Goal: Answer question/provide support

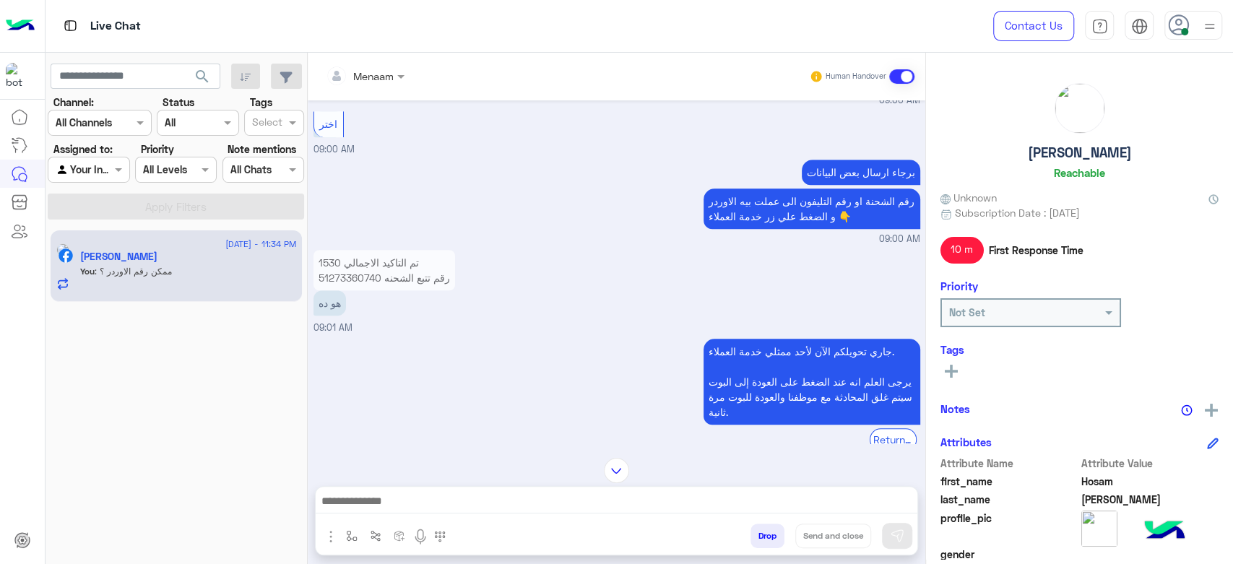
scroll to position [764, 0]
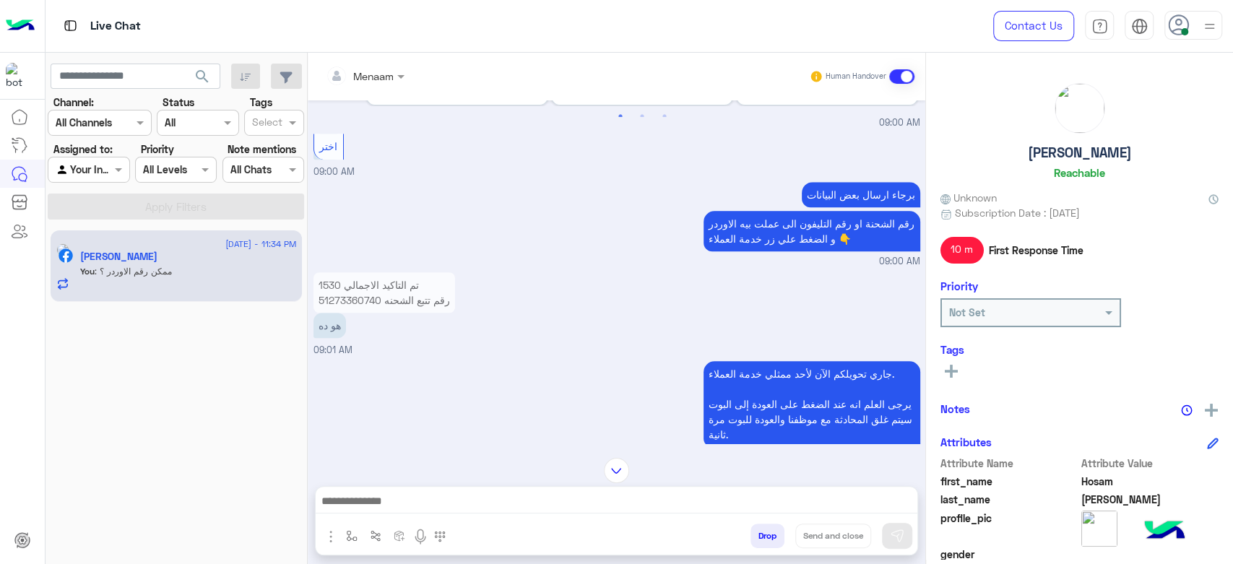
click at [337, 313] on p "تم التاكيد الاجمالي 1530 رقم تتبع الشحنه 51273360740" at bounding box center [385, 292] width 142 height 40
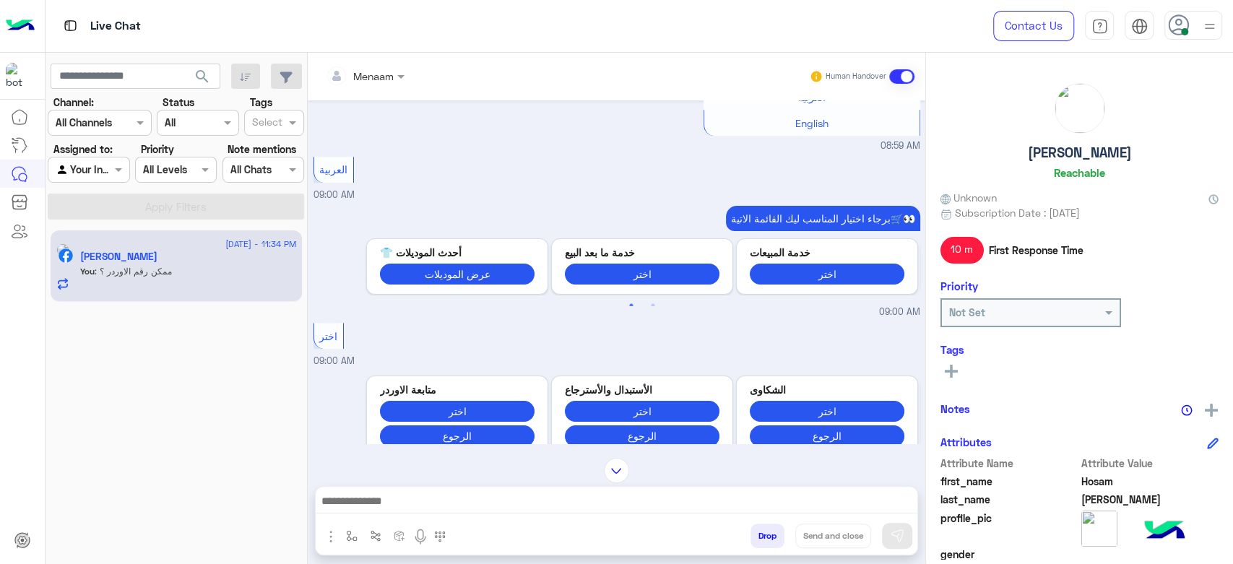
copy p "51273360740"
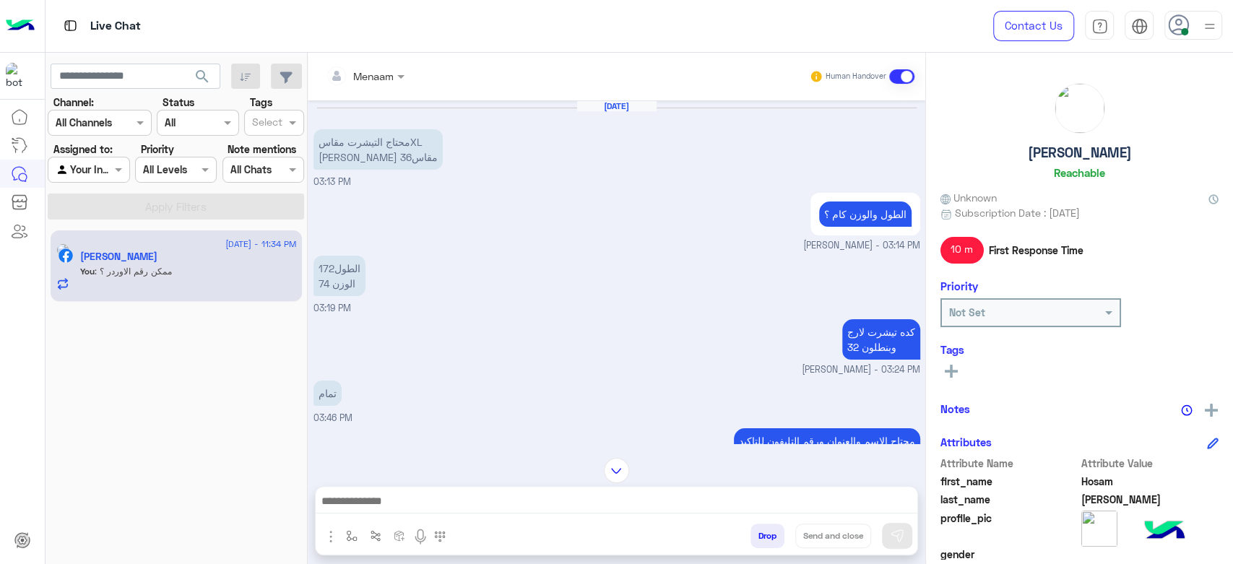
scroll to position [1158, 0]
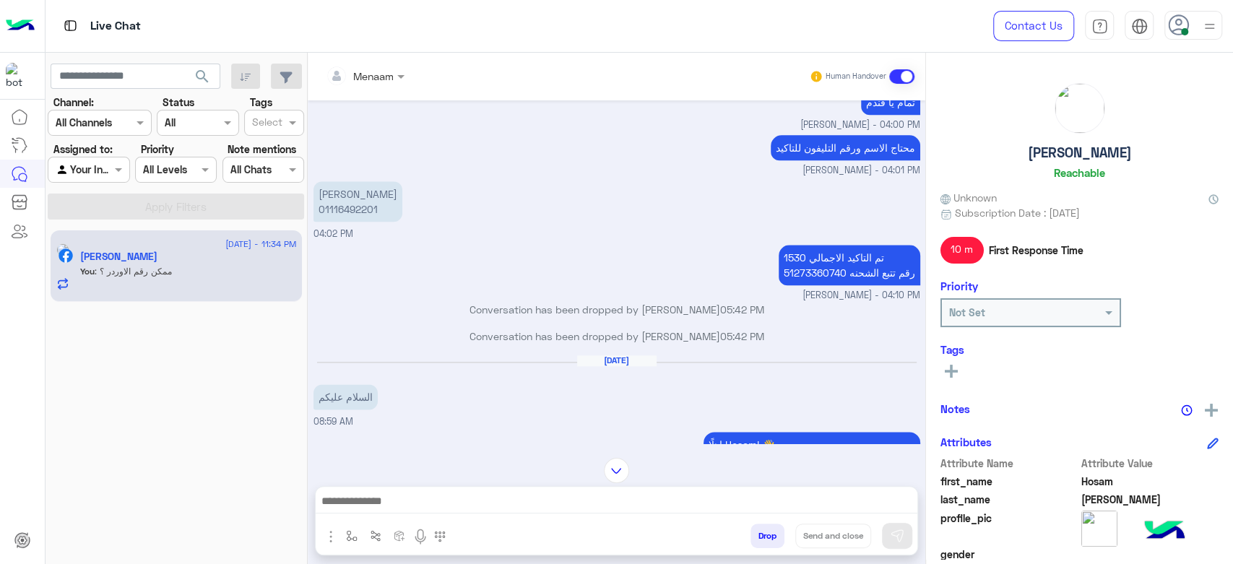
click at [788, 265] on p "تم التاكيد الاجمالي 1530 رقم تتبع الشحنه 51273360740" at bounding box center [850, 265] width 142 height 40
copy p "51273360740"
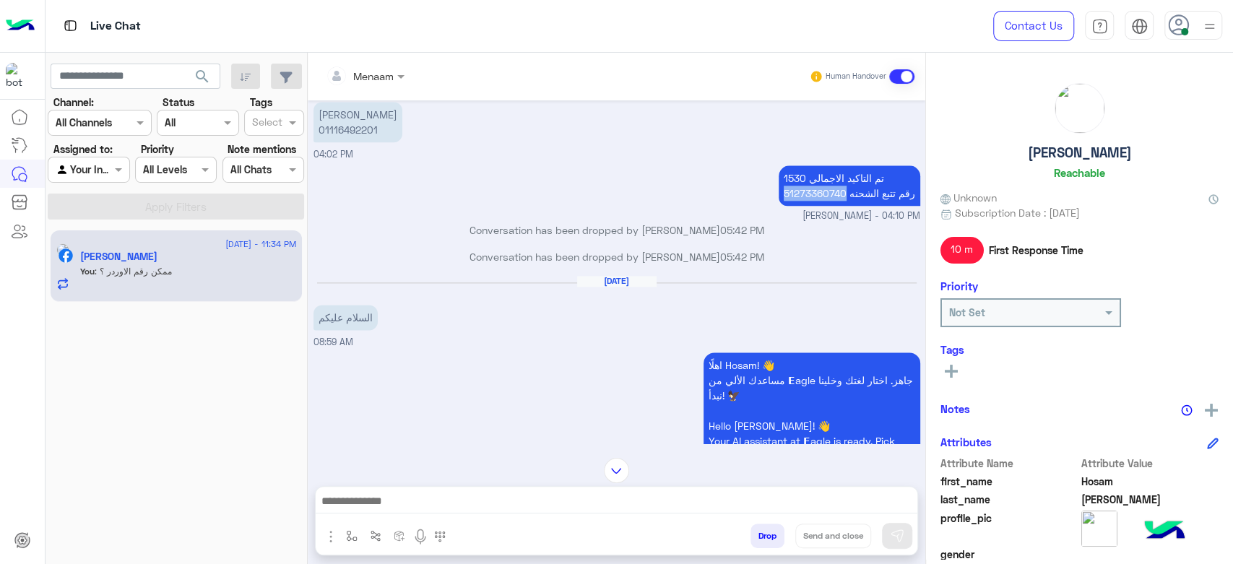
scroll to position [1220, 0]
click at [809, 189] on p "تم التاكيد الاجمالي 1530 رقم تتبع الشحنه 51273360740" at bounding box center [850, 185] width 142 height 40
click at [821, 249] on p "Conversation has been dropped by [PERSON_NAME] 05:42 PM" at bounding box center [617, 256] width 607 height 15
click at [817, 189] on p "تم التاكيد الاجمالي 1530 رقم تتبع الشحنه 51273360740" at bounding box center [850, 185] width 142 height 40
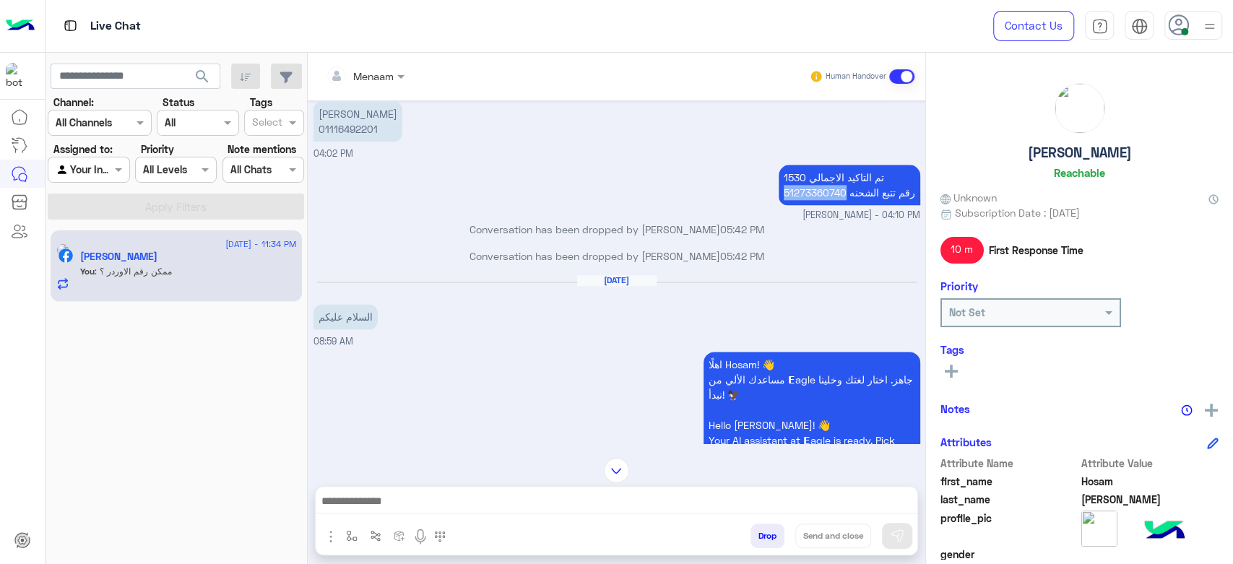
click at [817, 189] on p "تم التاكيد الاجمالي 1530 رقم تتبع الشحنه 51273360740" at bounding box center [850, 185] width 142 height 40
copy p "51273360740"
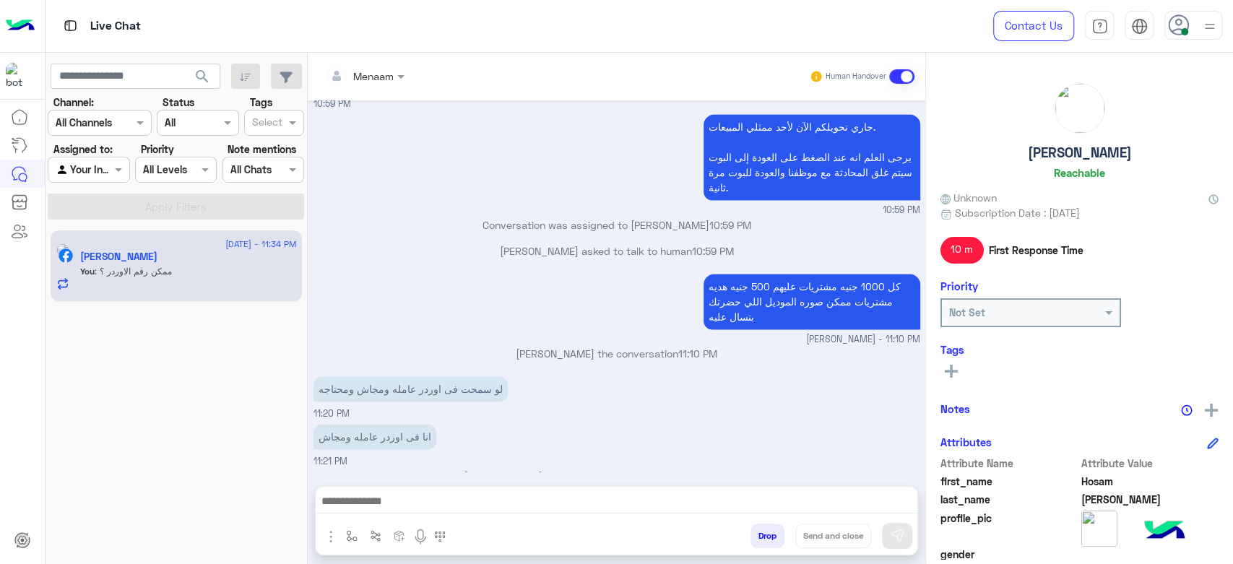
scroll to position [5087, 0]
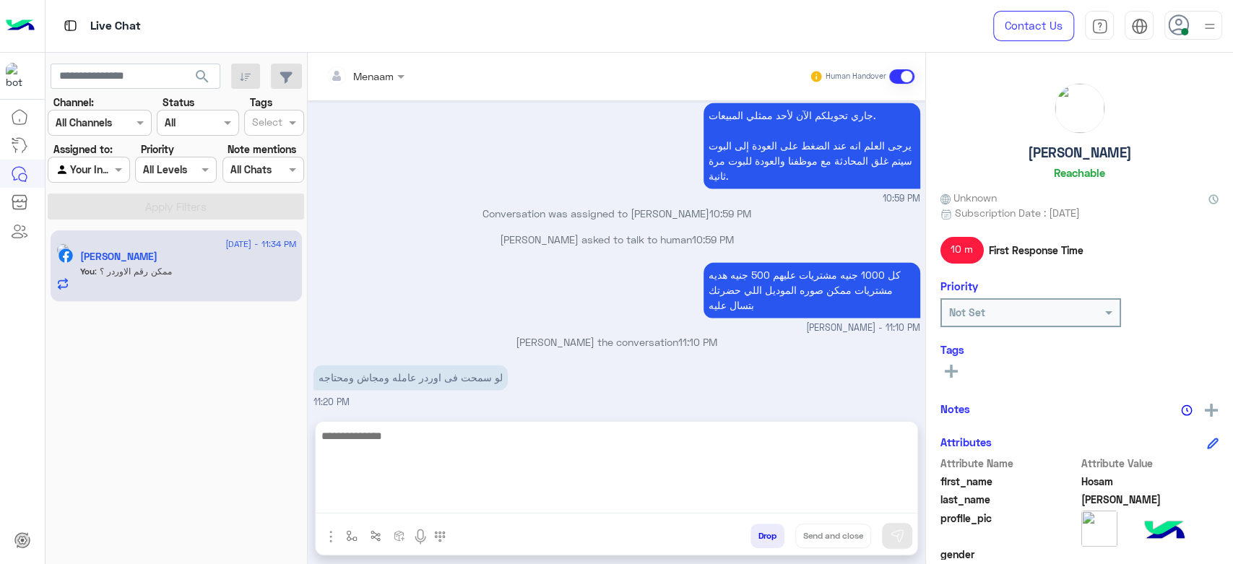
click at [429, 509] on textarea at bounding box center [617, 470] width 602 height 87
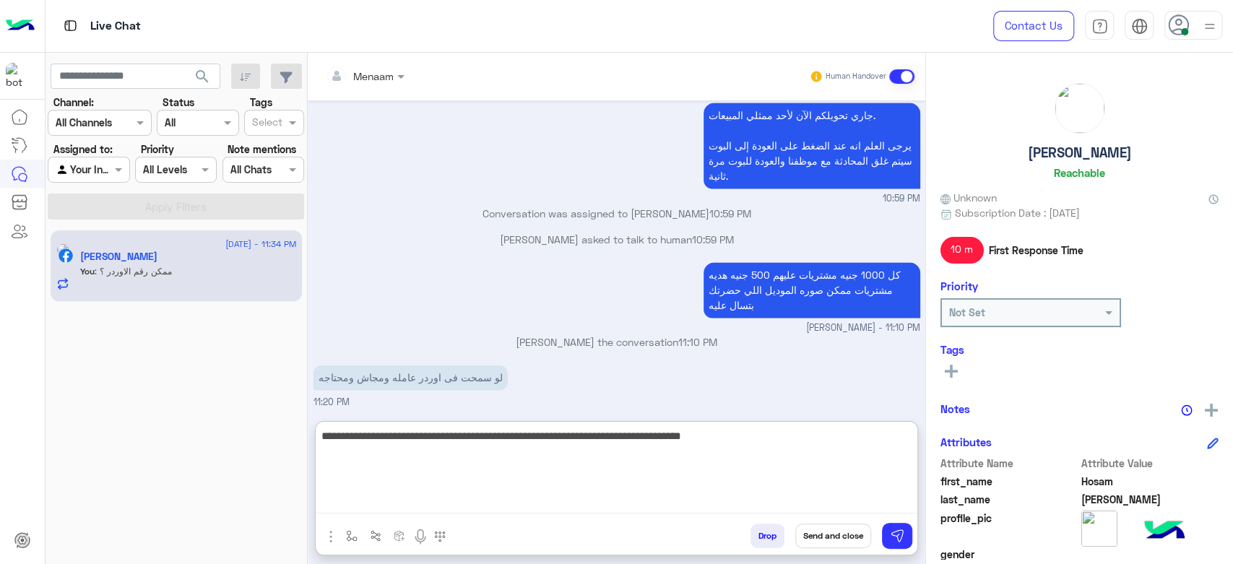
type textarea "**********"
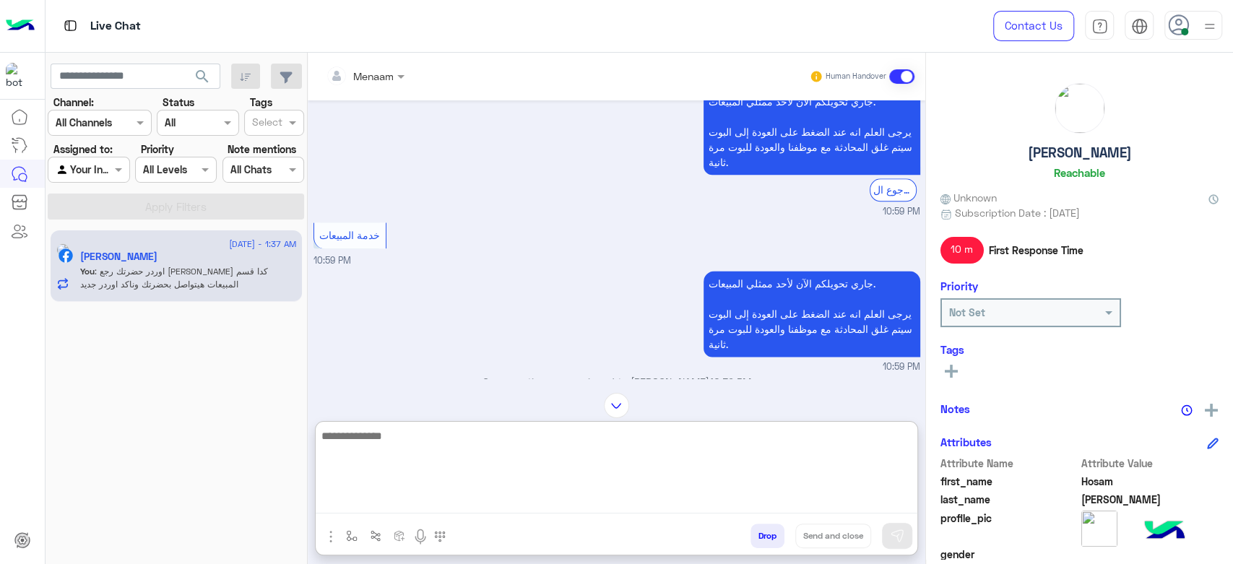
scroll to position [5239, 0]
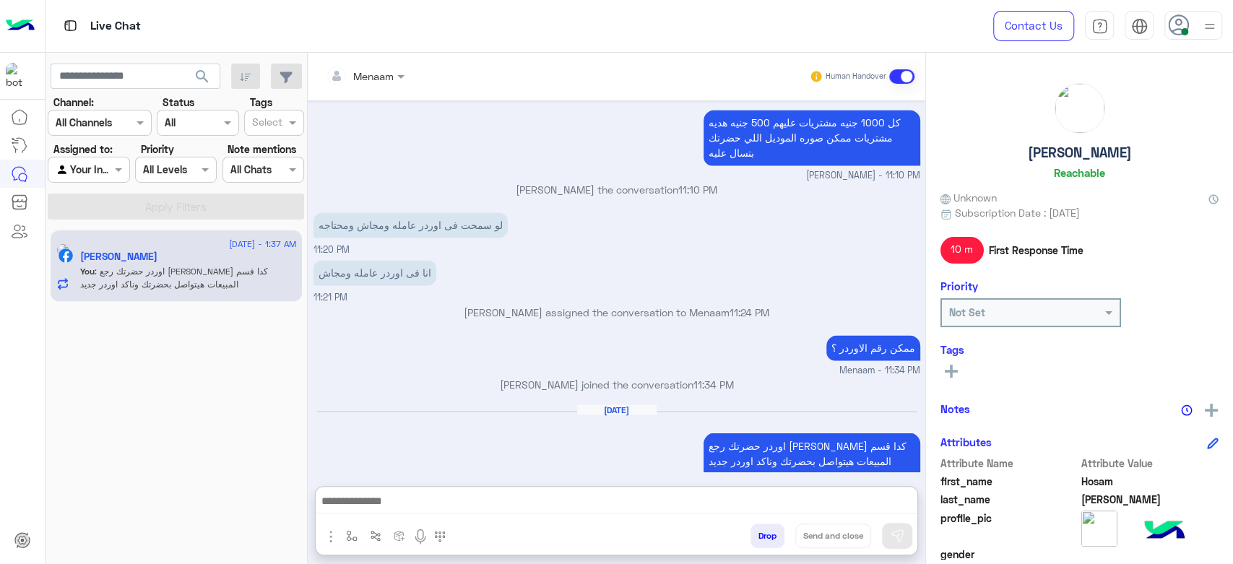
click at [389, 79] on div at bounding box center [365, 75] width 93 height 17
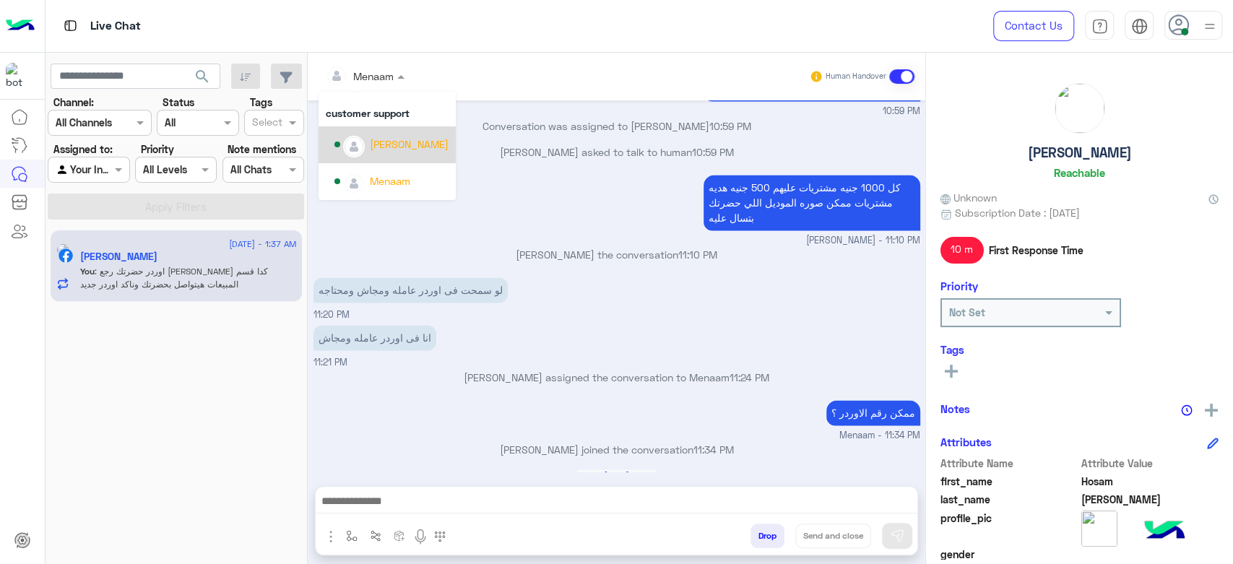
scroll to position [86, 0]
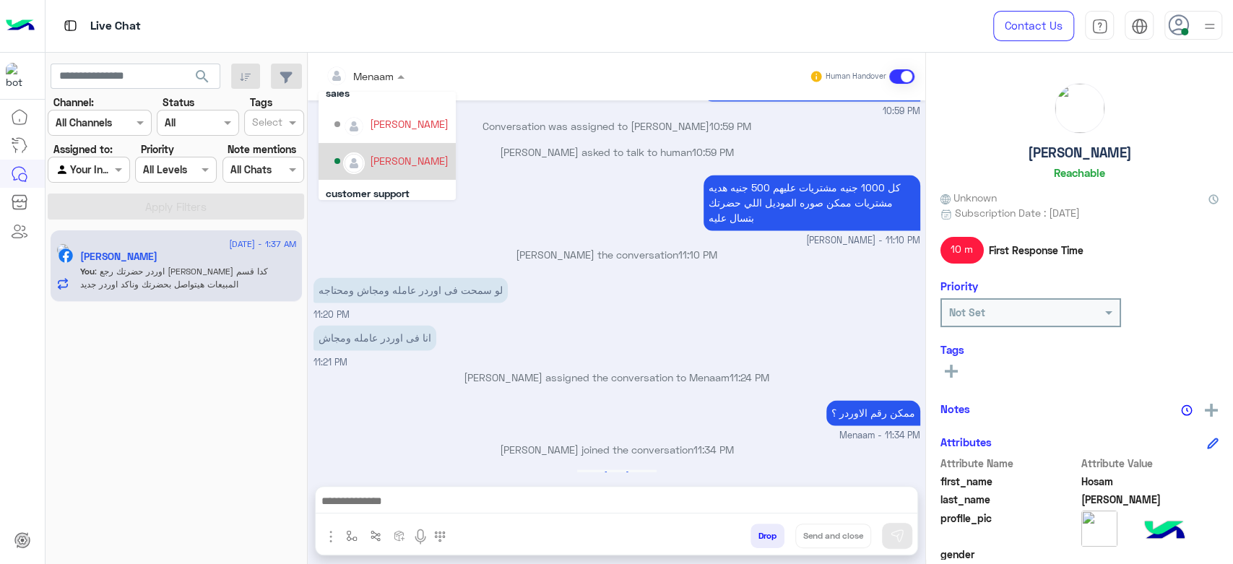
click at [422, 162] on div "[PERSON_NAME]" at bounding box center [409, 160] width 79 height 15
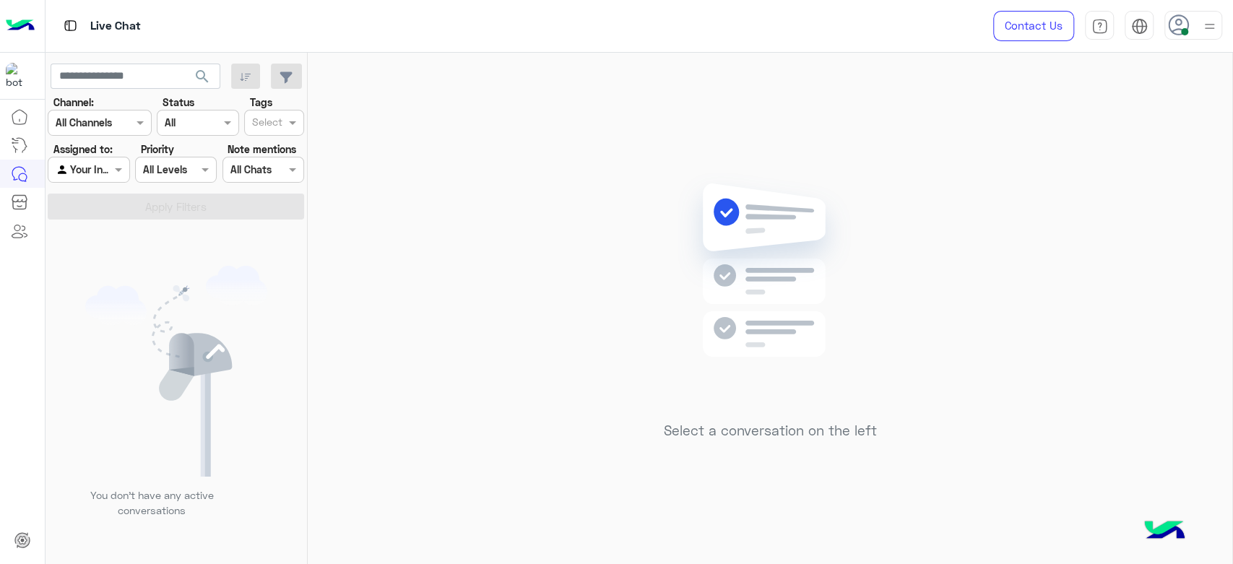
click at [1205, 29] on img at bounding box center [1210, 26] width 18 height 18
click at [1121, 206] on label "Offline" at bounding box center [1133, 205] width 158 height 26
click at [612, 172] on div "Select a conversation on the left" at bounding box center [770, 311] width 925 height 517
